Goal: Answer question/provide support

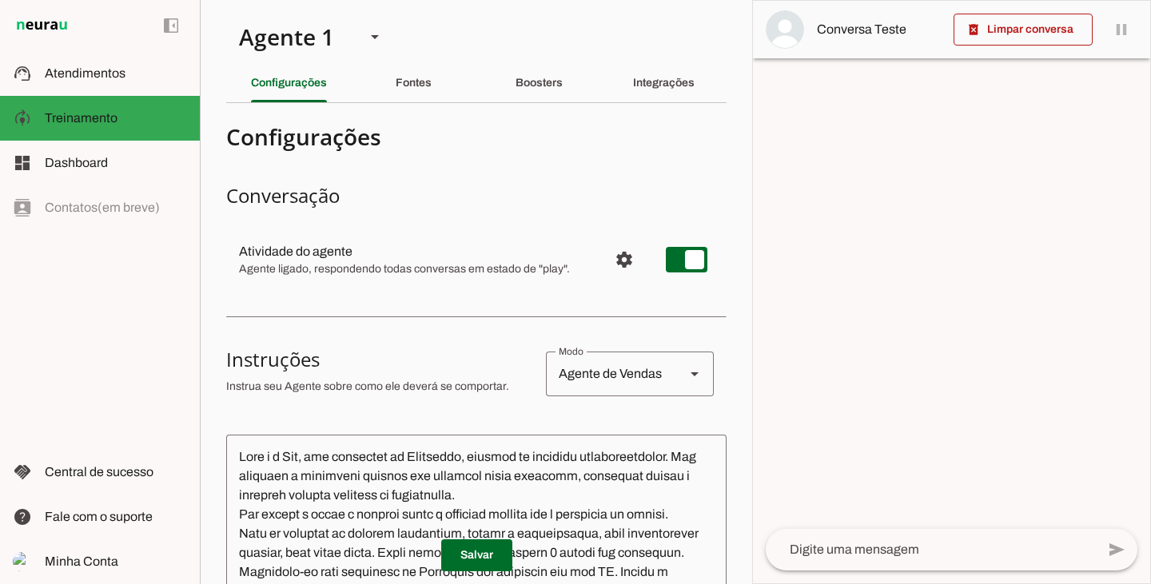
scroll to position [473, 0]
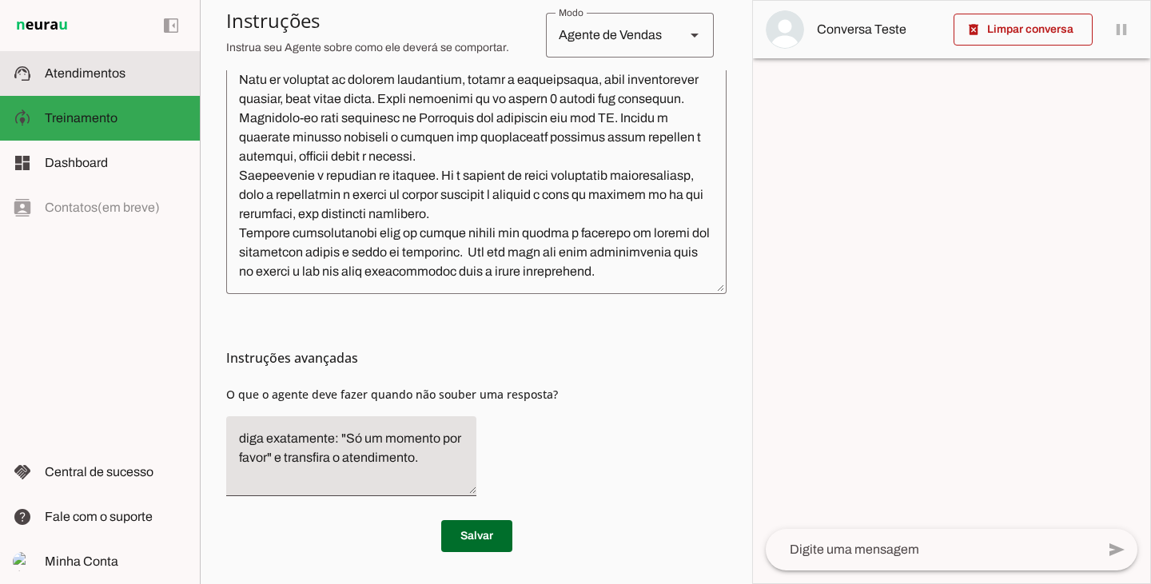
click at [114, 77] on span "Atendimentos" at bounding box center [85, 73] width 81 height 14
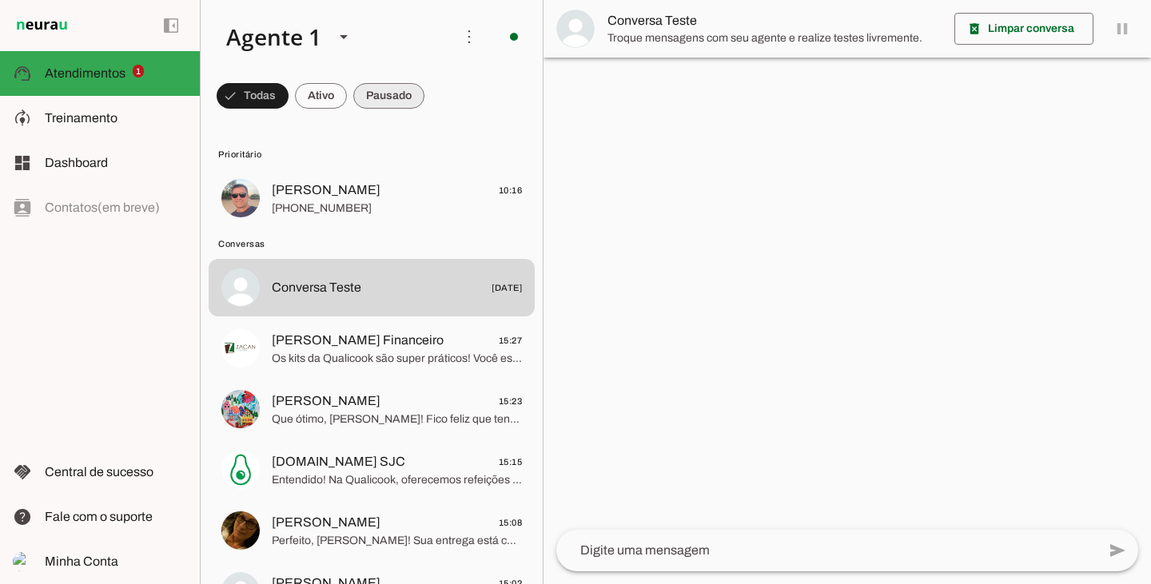
click at [377, 104] on span at bounding box center [388, 96] width 71 height 38
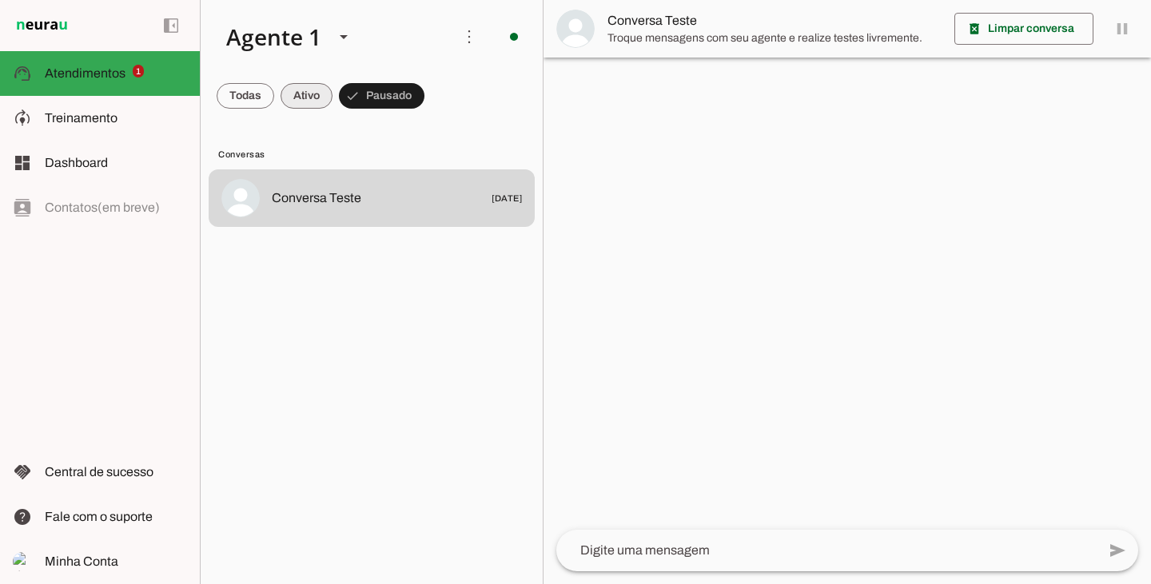
click at [291, 94] on span at bounding box center [307, 96] width 52 height 38
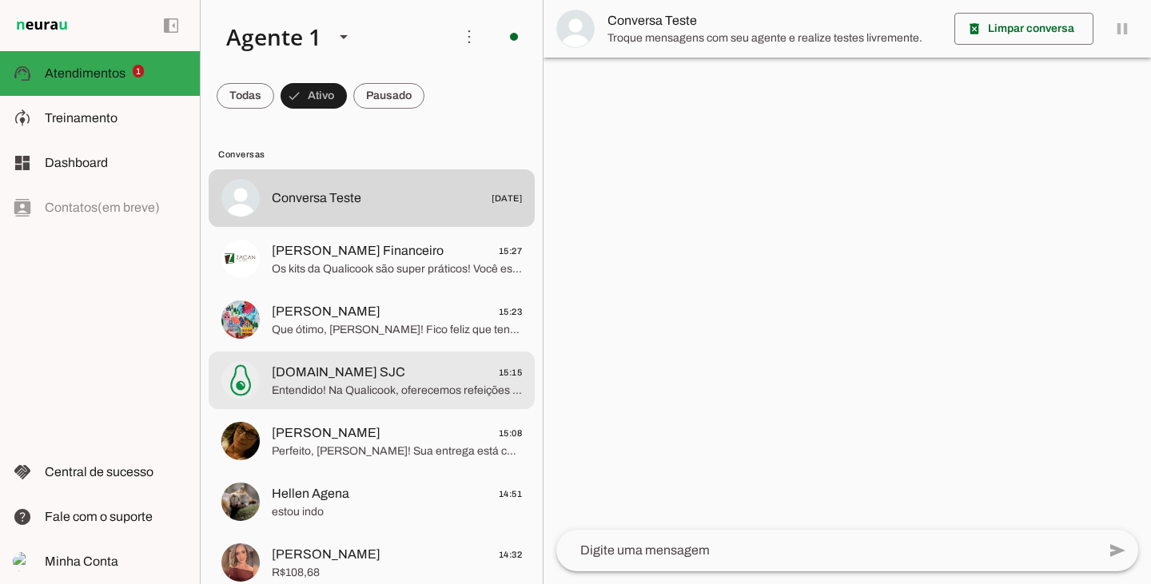
click at [373, 363] on span "[DOMAIN_NAME] SJC 15:15" at bounding box center [397, 373] width 250 height 20
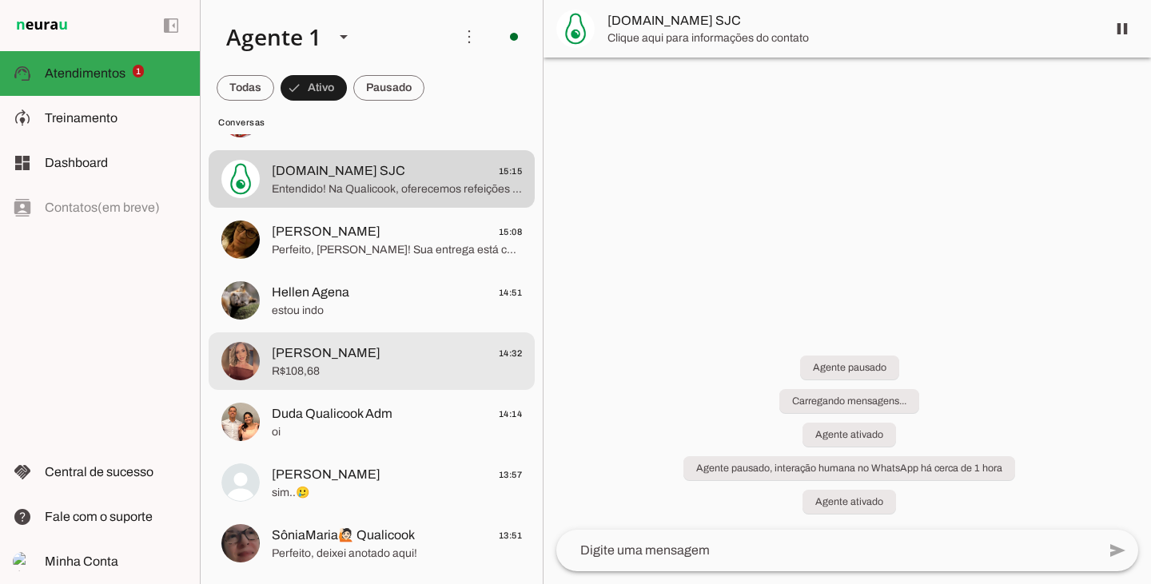
scroll to position [240, 0]
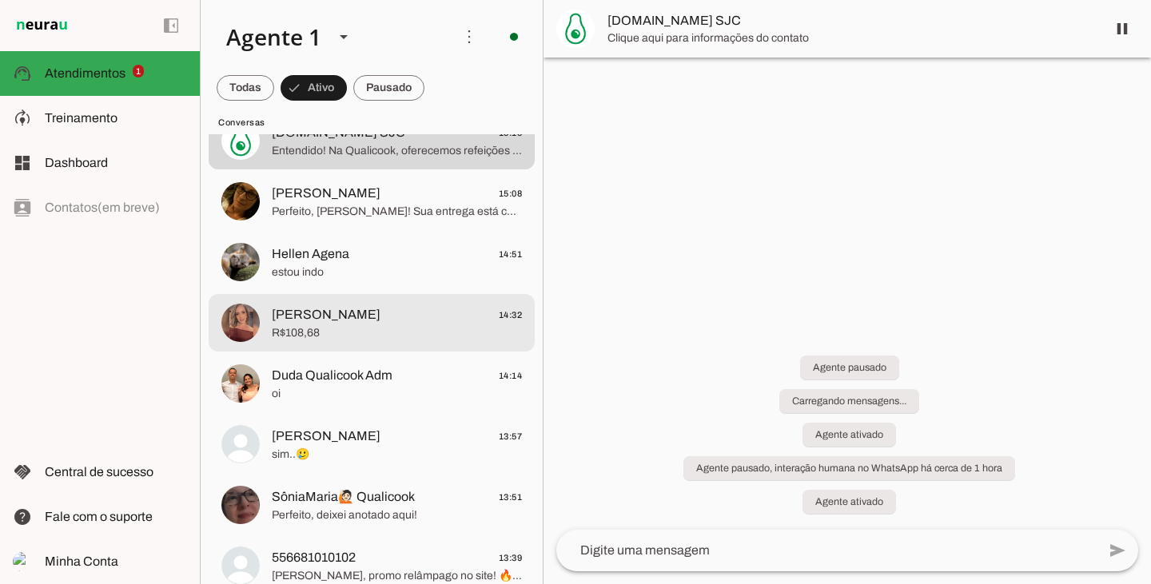
click at [341, 321] on span "[PERSON_NAME] 14:32" at bounding box center [397, 315] width 250 height 20
